Goal: Communication & Community: Connect with others

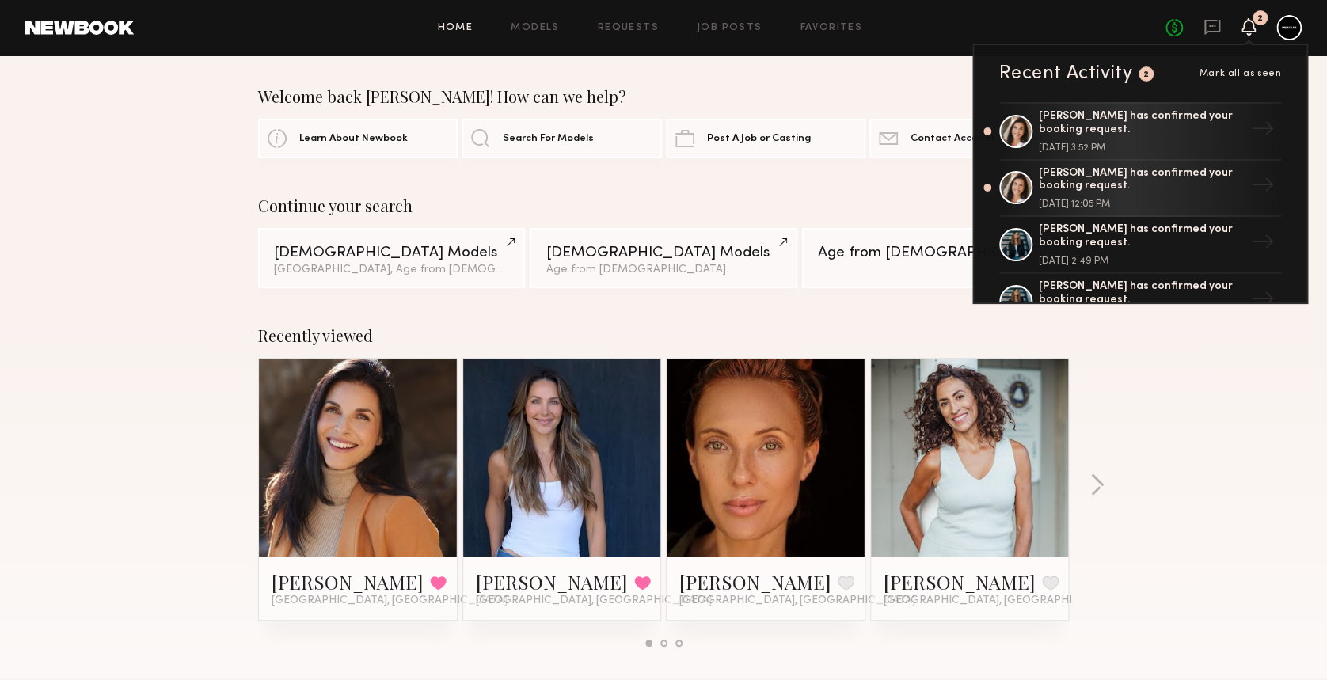
click at [1249, 23] on icon at bounding box center [1249, 26] width 13 height 11
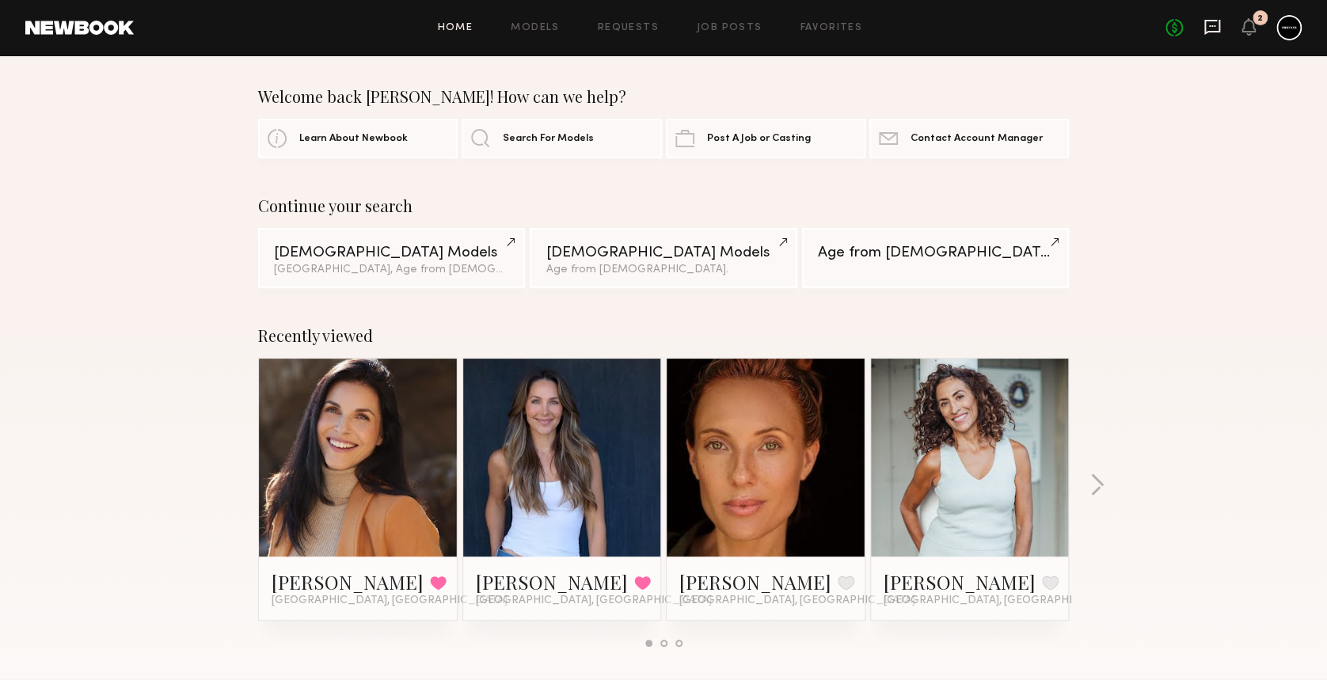
click at [1206, 28] on icon at bounding box center [1213, 27] width 16 height 15
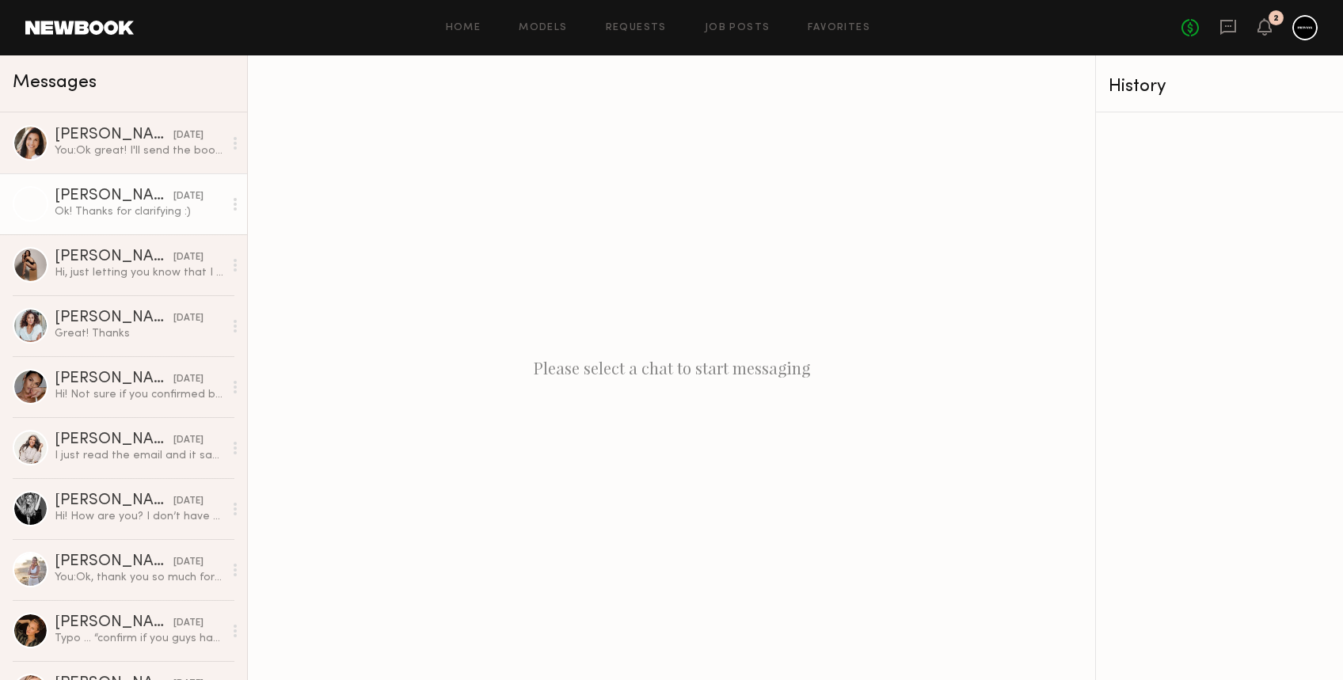
click at [86, 206] on div "Ok! Thanks for clarifying :)" at bounding box center [139, 211] width 169 height 15
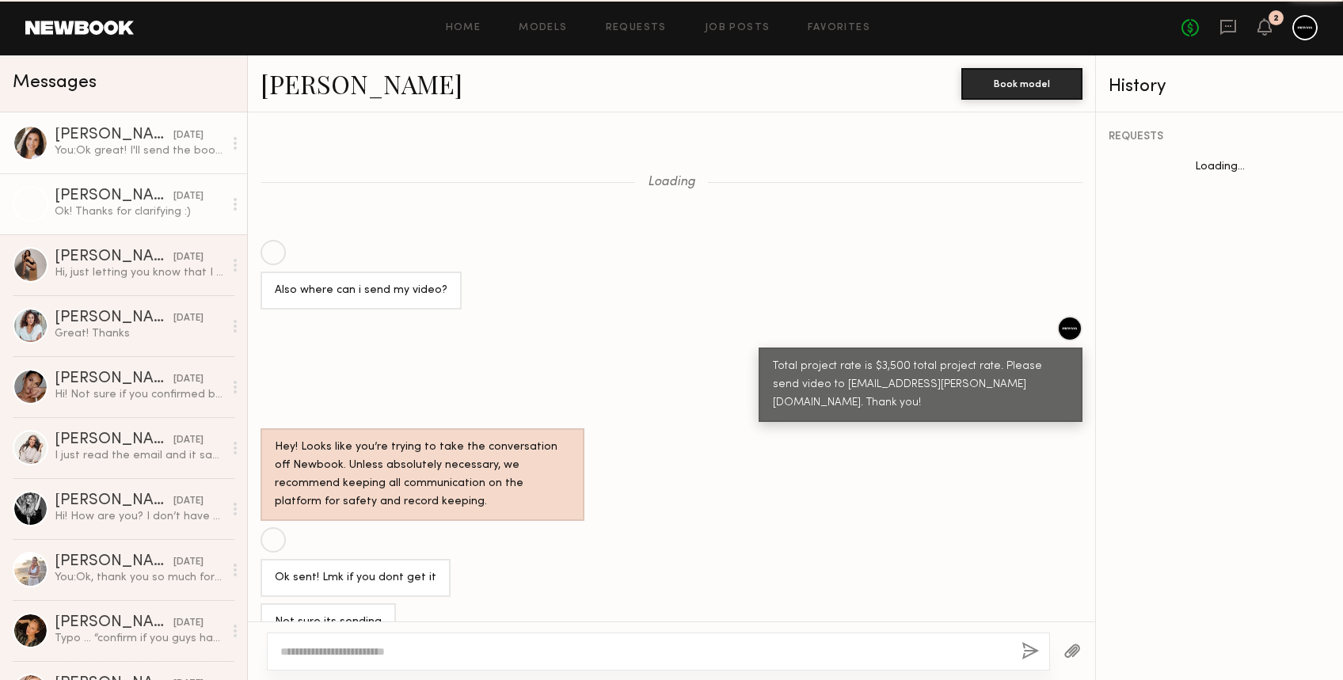
scroll to position [790, 0]
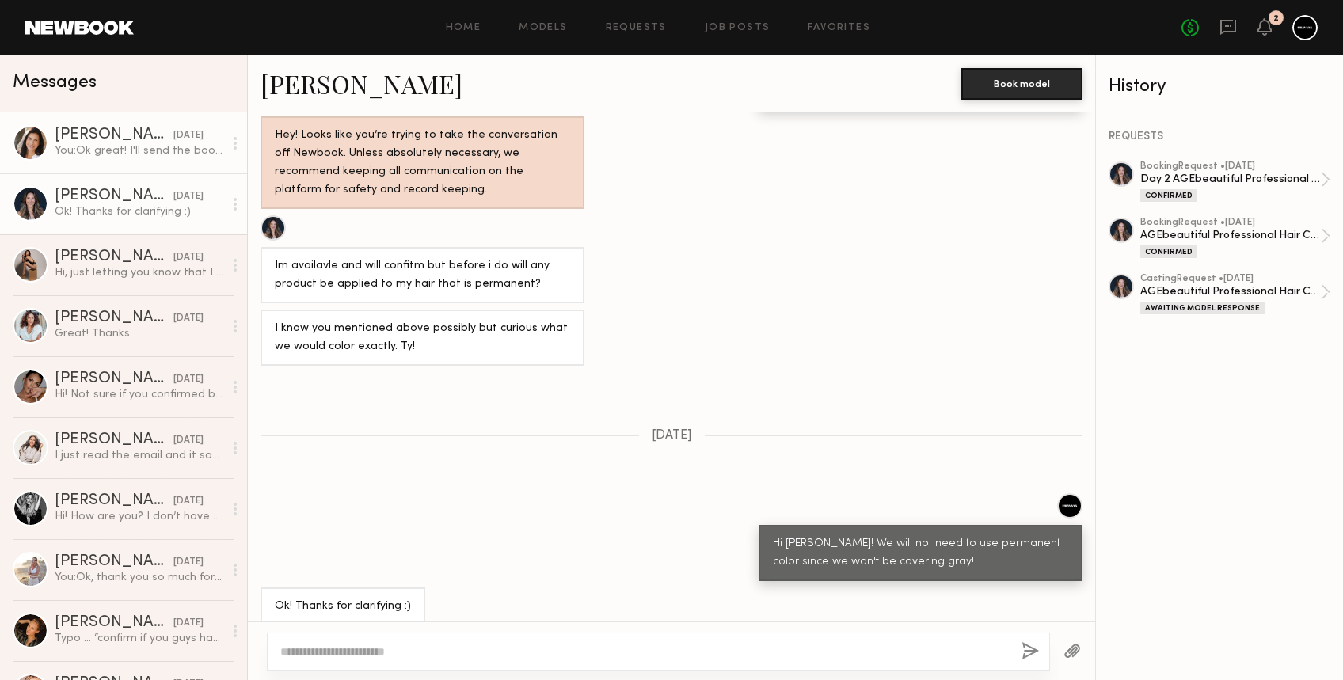
click at [107, 142] on div "[PERSON_NAME]" at bounding box center [114, 136] width 119 height 16
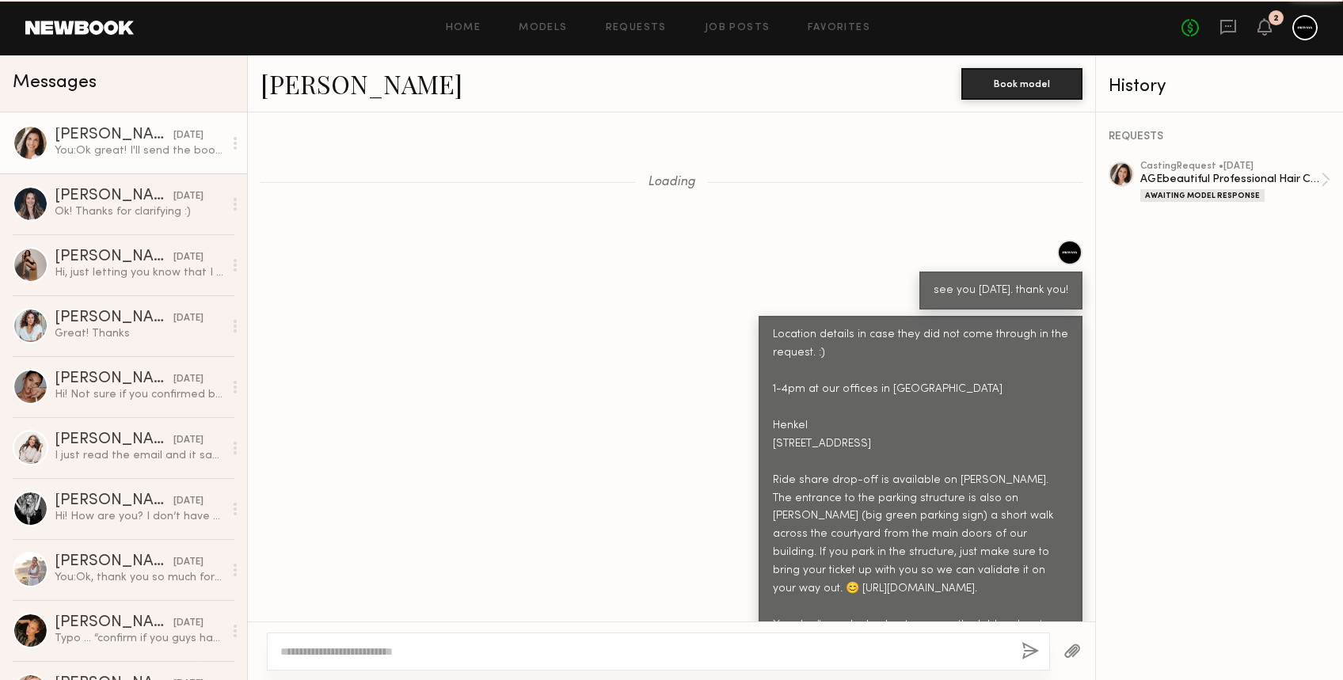
scroll to position [2562, 0]
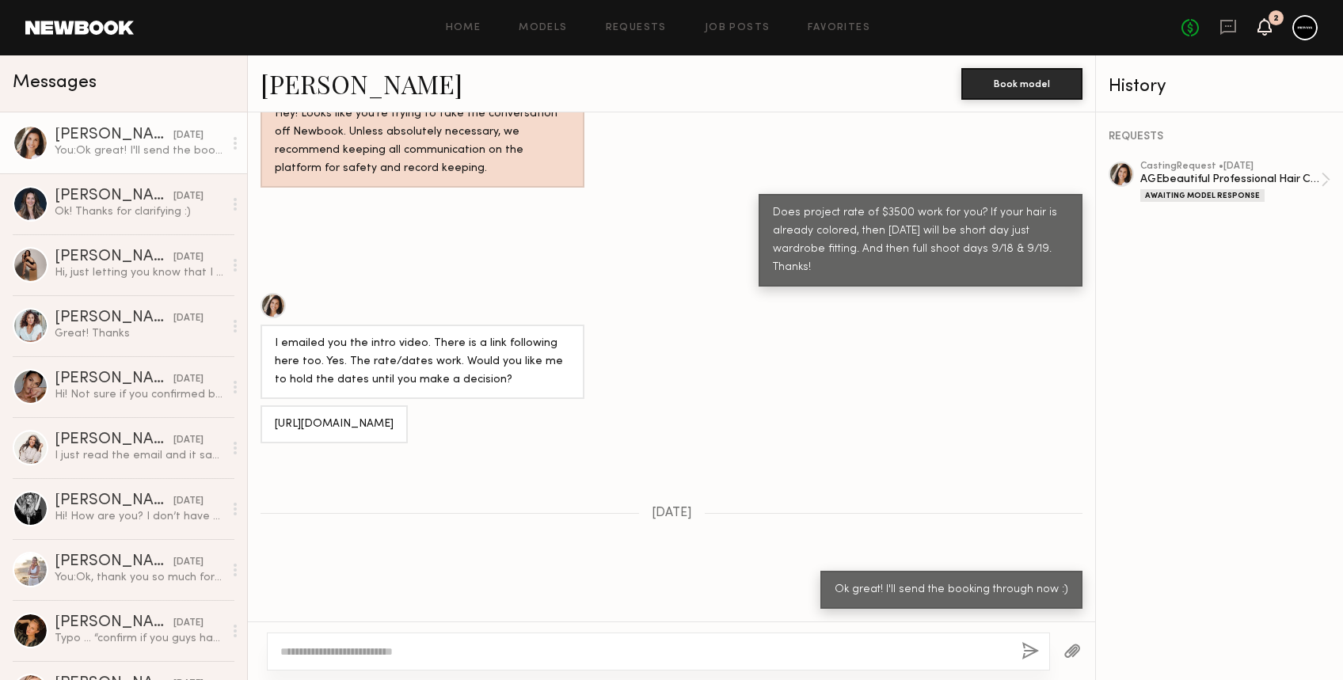
click at [1267, 26] on icon at bounding box center [1265, 26] width 13 height 11
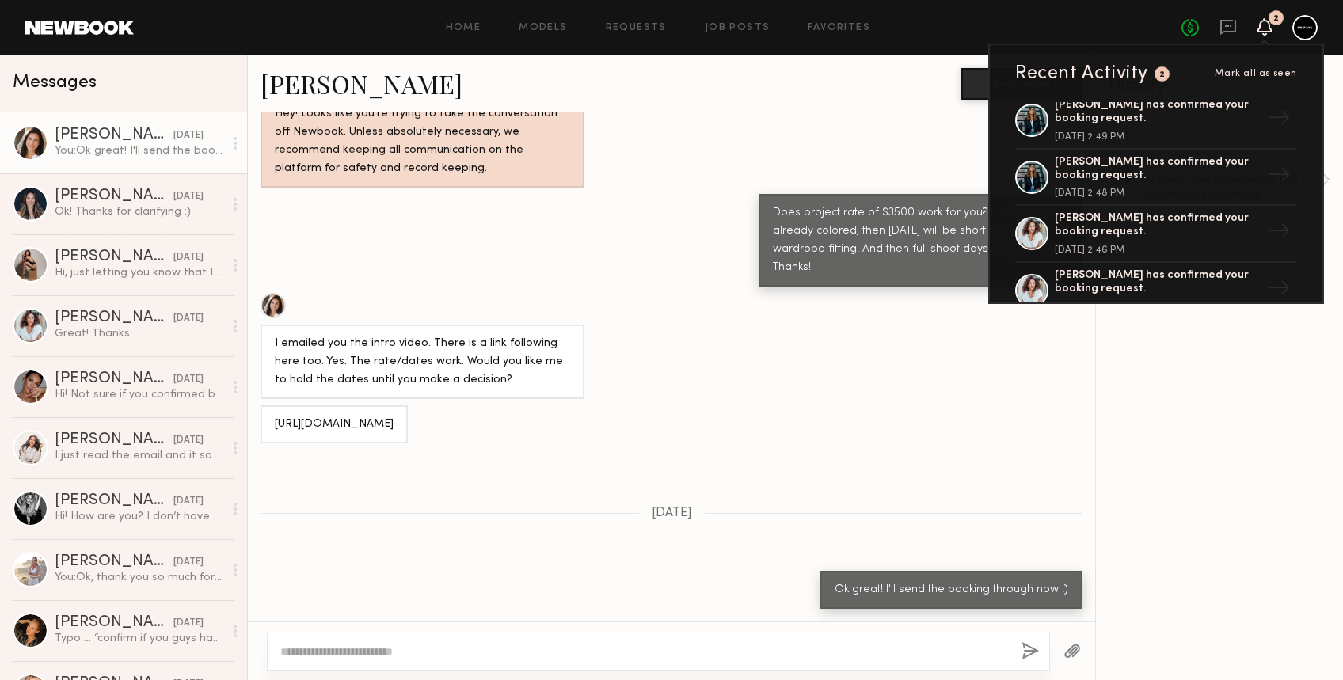
scroll to position [211, 0]
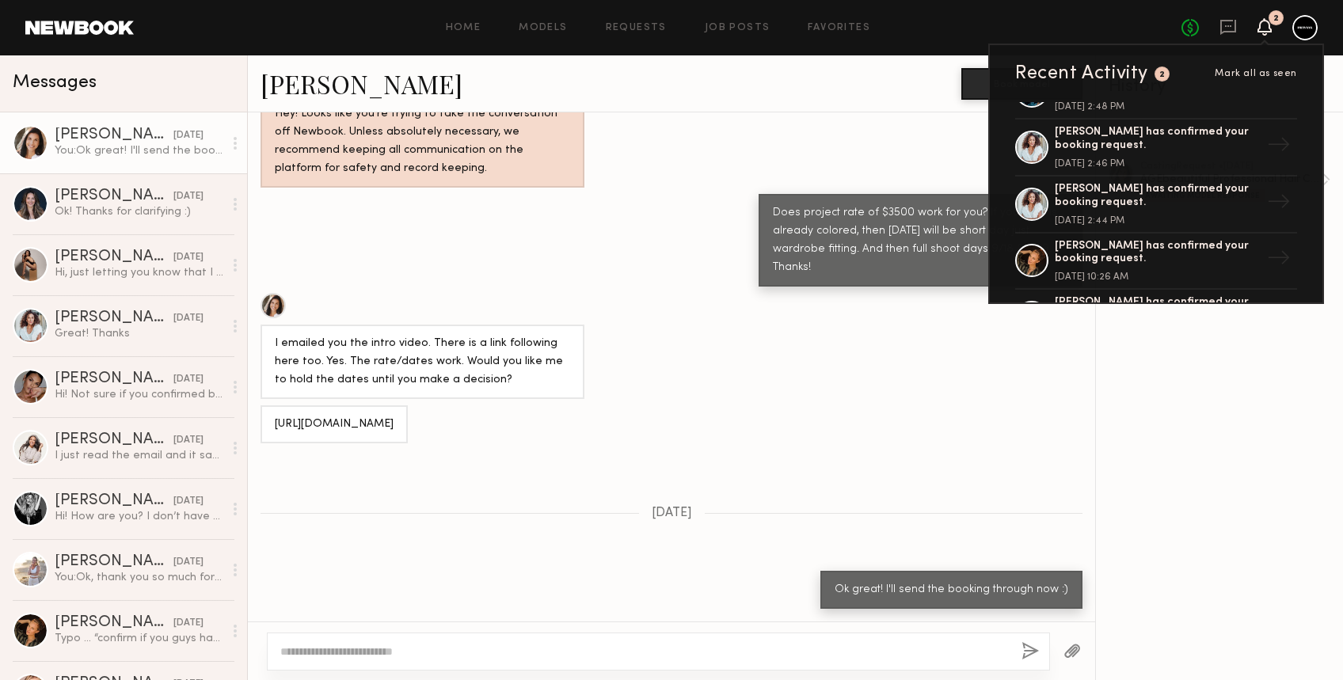
click at [1265, 69] on span "Mark all as seen" at bounding box center [1256, 74] width 82 height 10
